Goal: Task Accomplishment & Management: Manage account settings

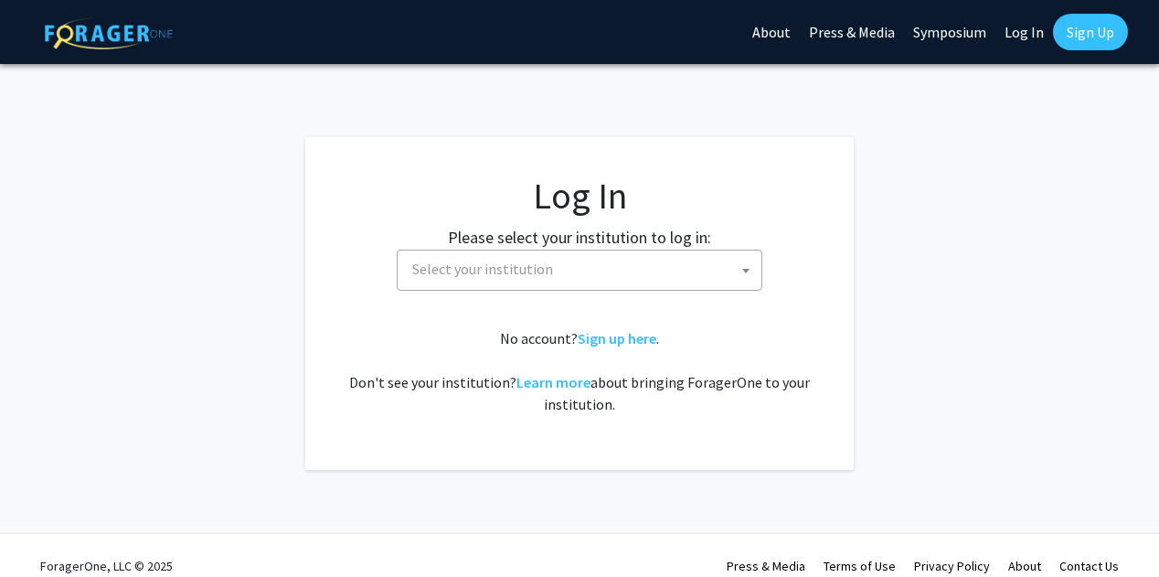
click at [1034, 32] on link "Log In" at bounding box center [1024, 32] width 58 height 64
select select "34"
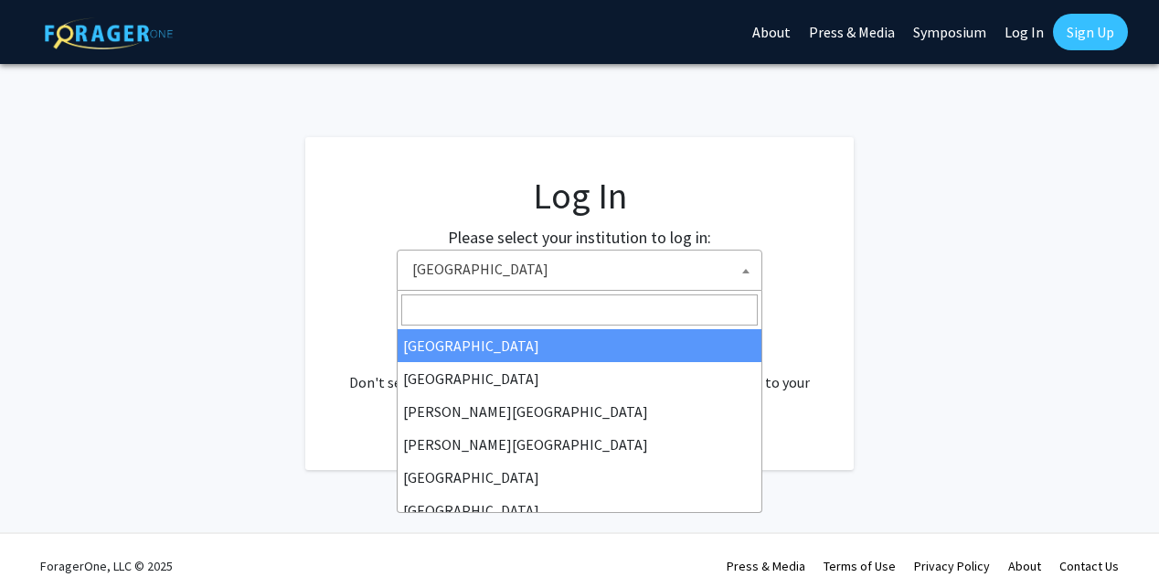
click at [722, 263] on span "[GEOGRAPHIC_DATA]" at bounding box center [583, 268] width 356 height 37
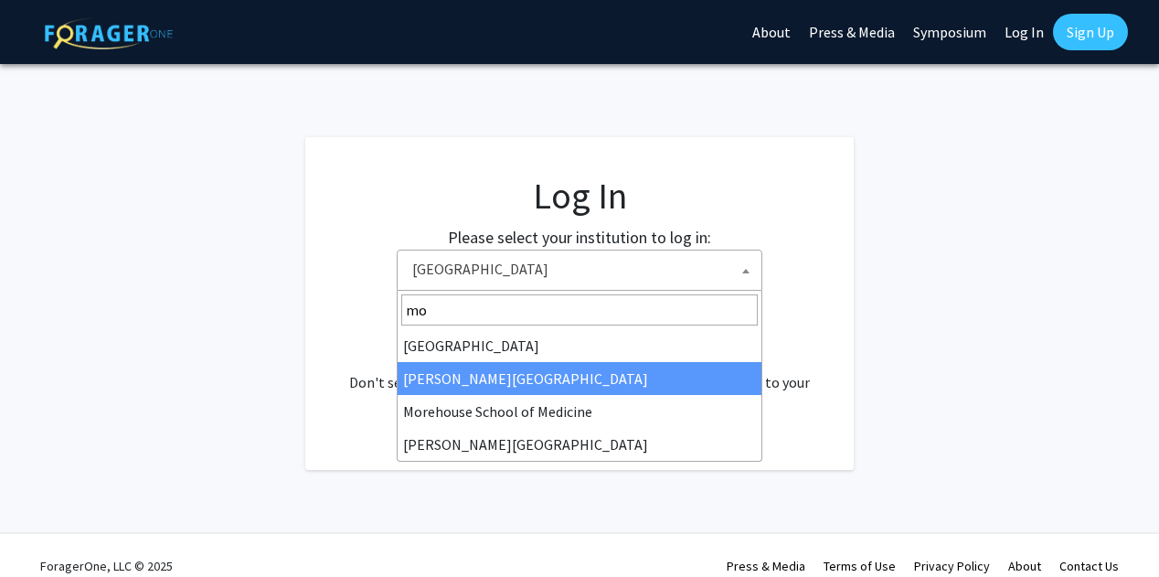
type input "mo"
select select "28"
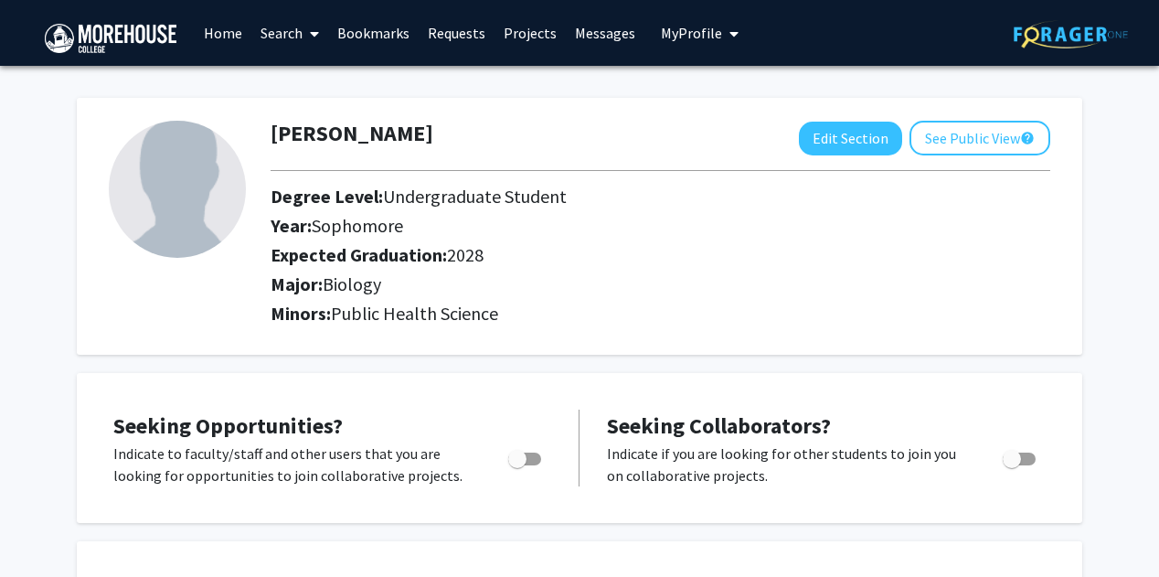
click at [684, 32] on span "My Profile" at bounding box center [691, 33] width 61 height 18
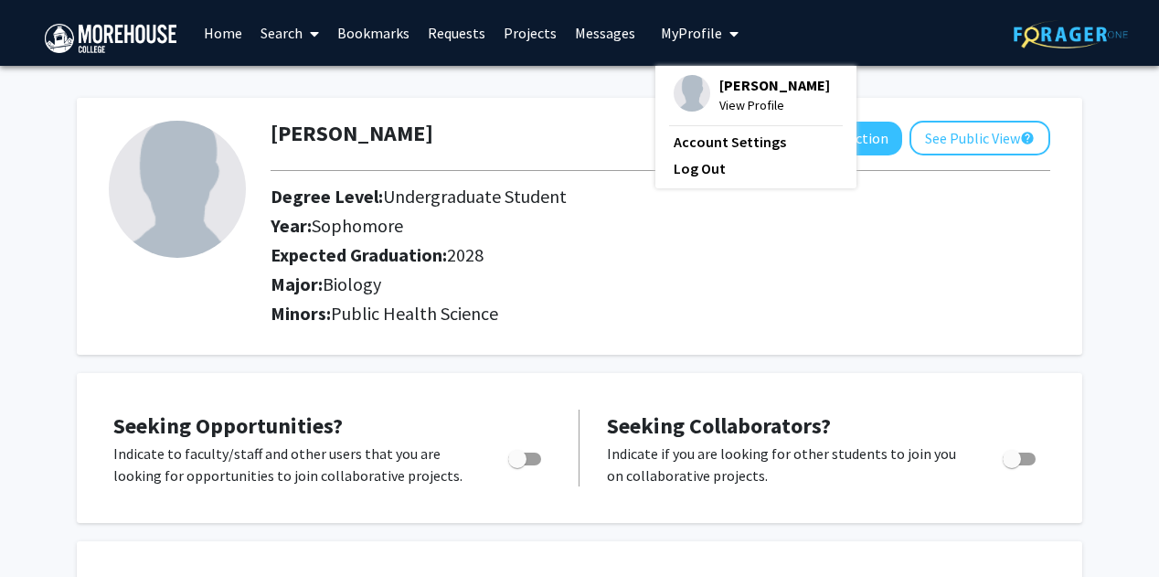
click at [731, 94] on span "Michael Fisher" at bounding box center [774, 85] width 111 height 20
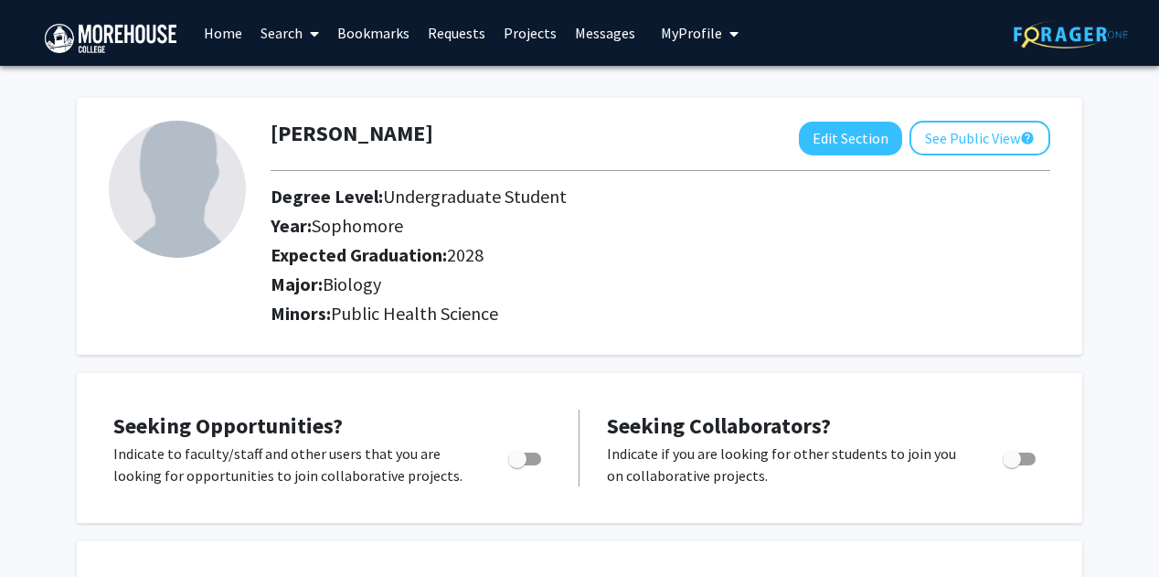
click at [682, 30] on span "My Profile" at bounding box center [691, 33] width 61 height 18
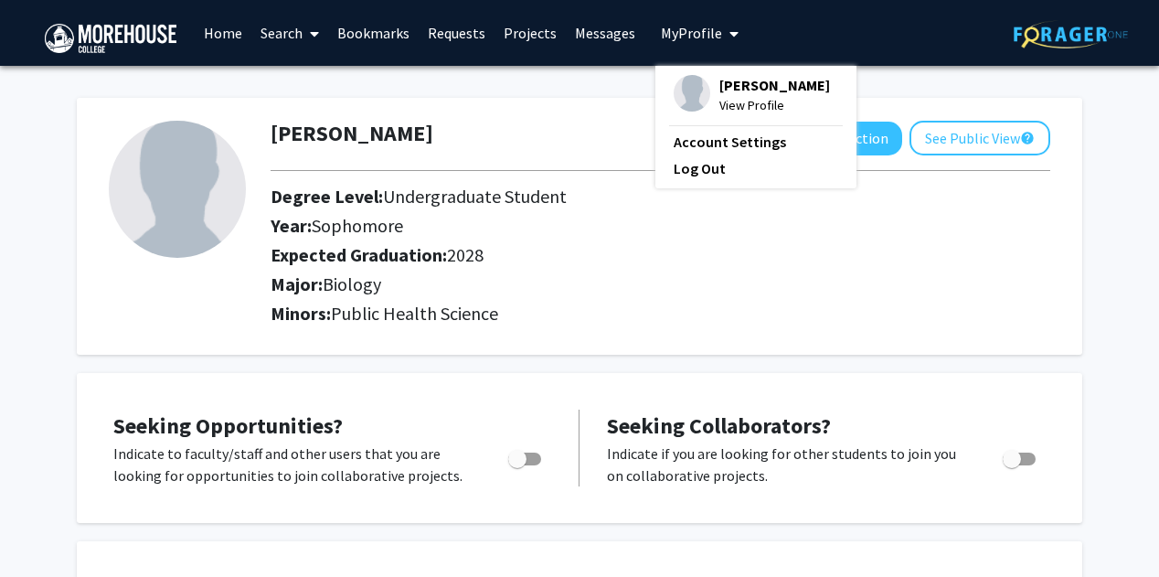
click at [221, 35] on link "Home" at bounding box center [223, 33] width 57 height 64
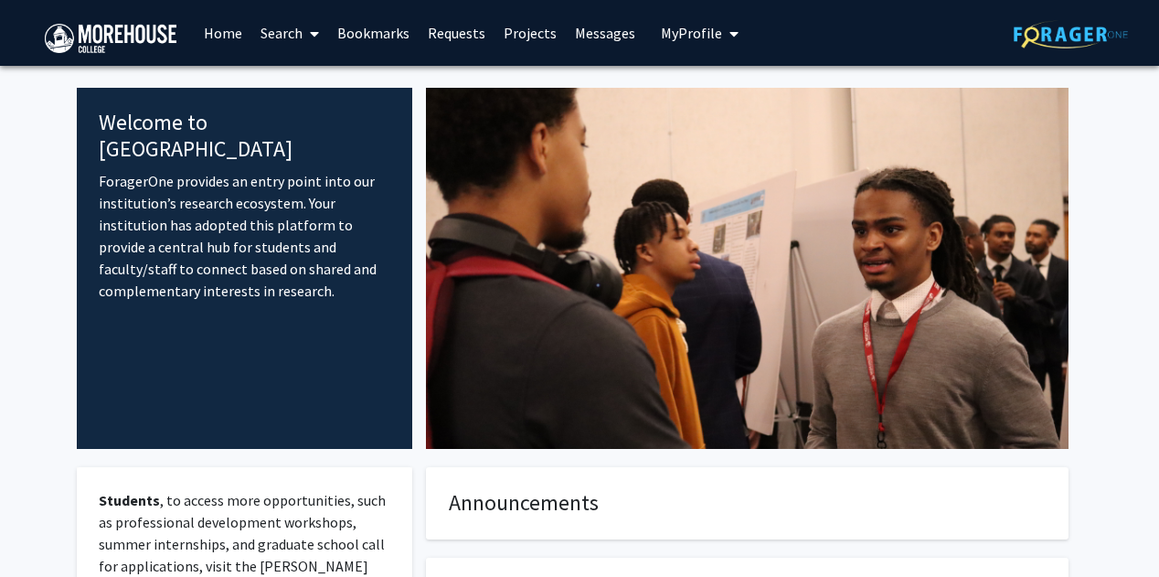
click at [693, 45] on button "My Profile" at bounding box center [699, 33] width 89 height 66
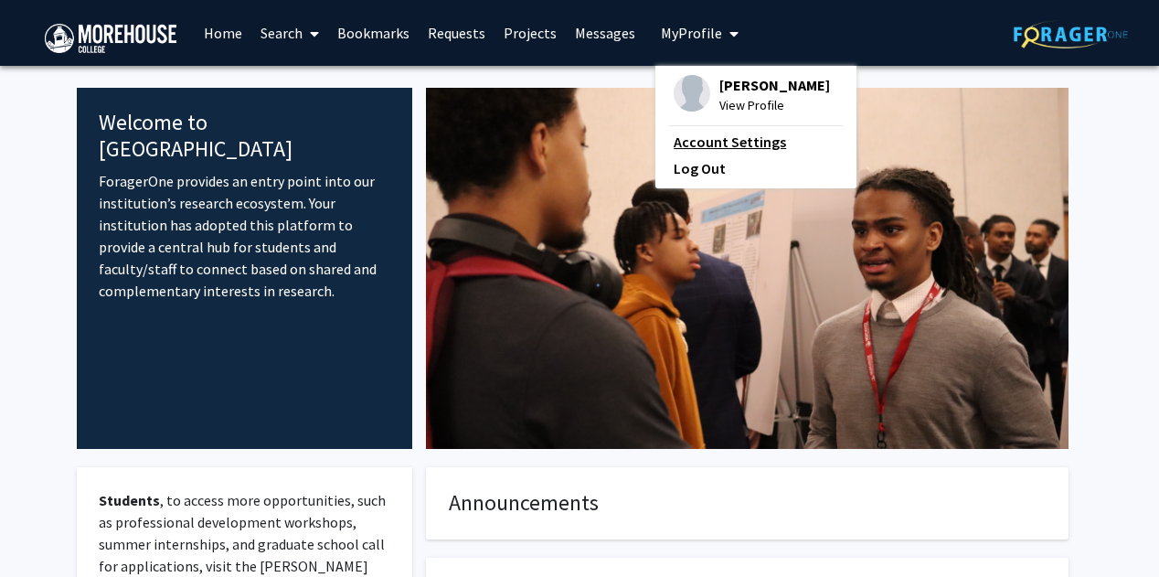
click at [720, 138] on link "Account Settings" at bounding box center [755, 142] width 164 height 22
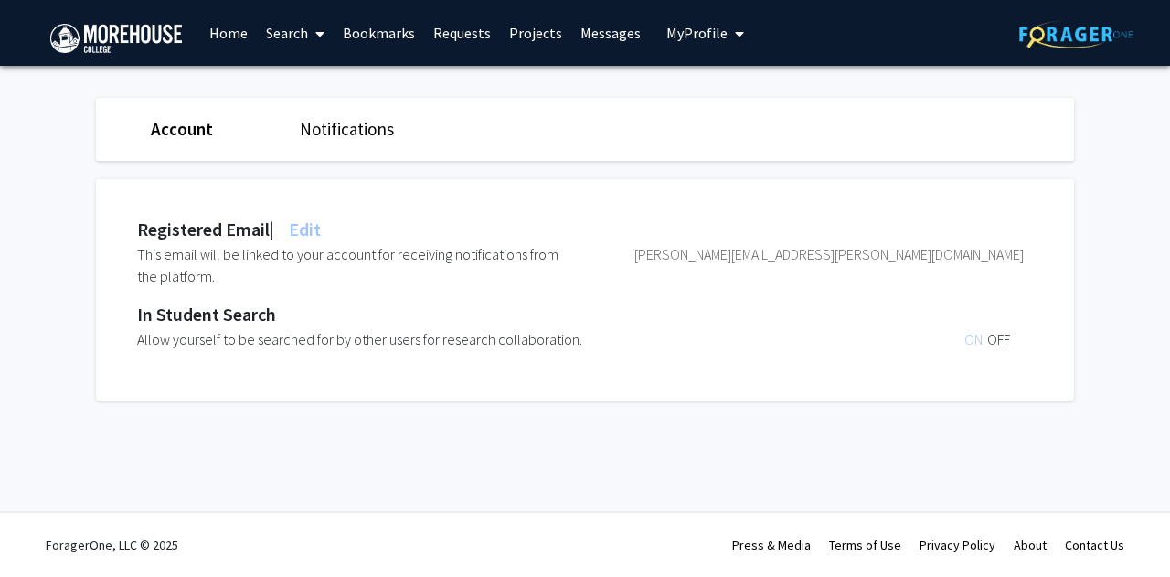
click at [695, 32] on span "My Profile" at bounding box center [696, 33] width 61 height 18
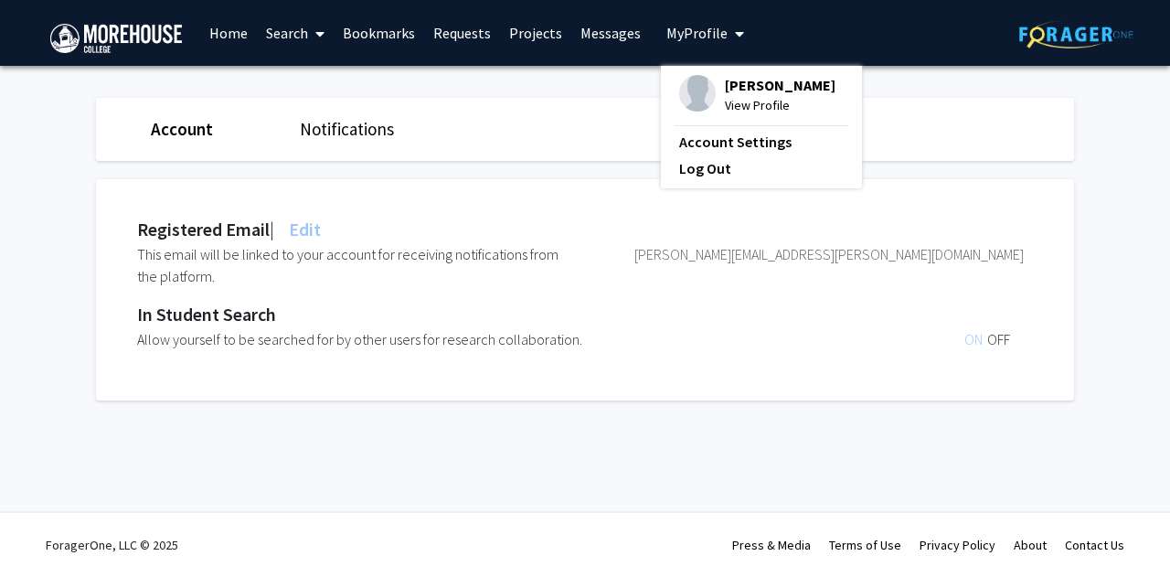
click at [725, 87] on span "Michael Fisher" at bounding box center [780, 85] width 111 height 20
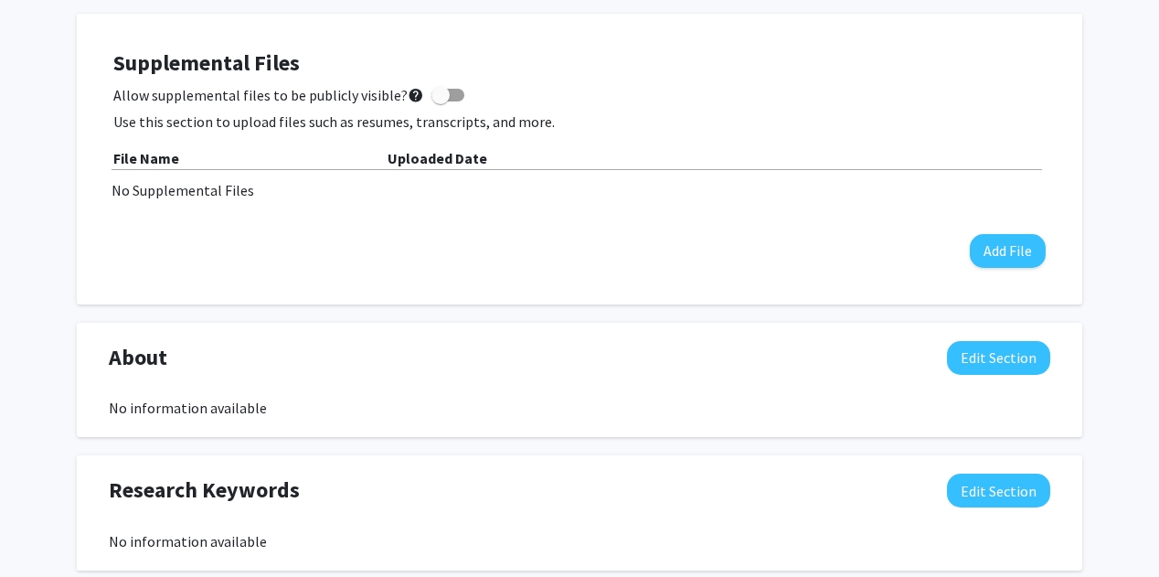
scroll to position [528, 0]
